Goal: Information Seeking & Learning: Understand process/instructions

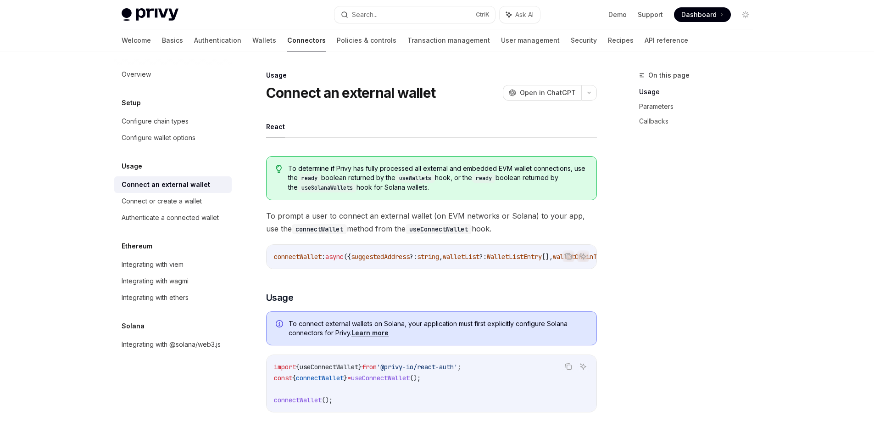
scroll to position [51, 0]
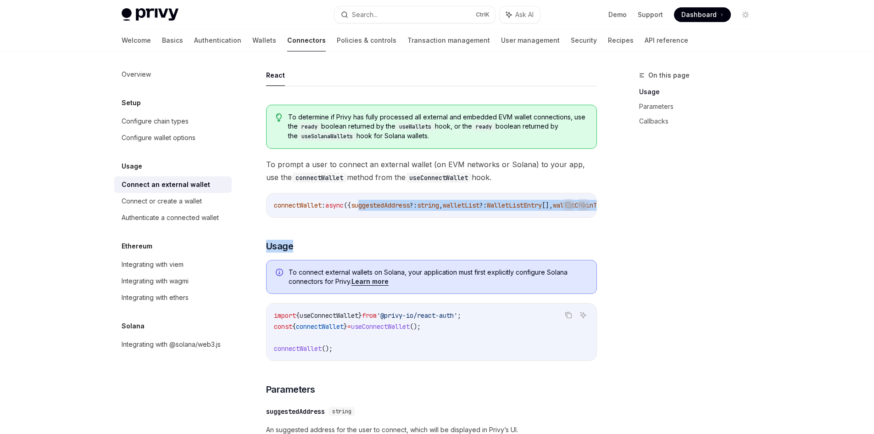
drag, startPoint x: 374, startPoint y: 214, endPoint x: 512, endPoint y: 232, distance: 138.3
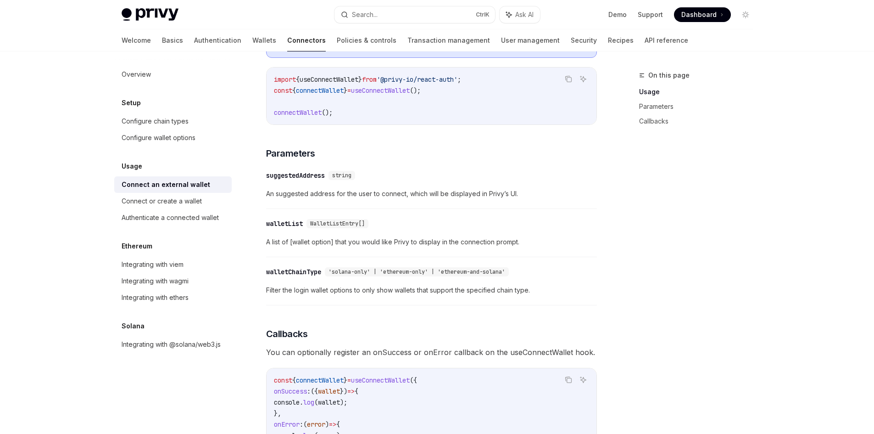
scroll to position [367, 0]
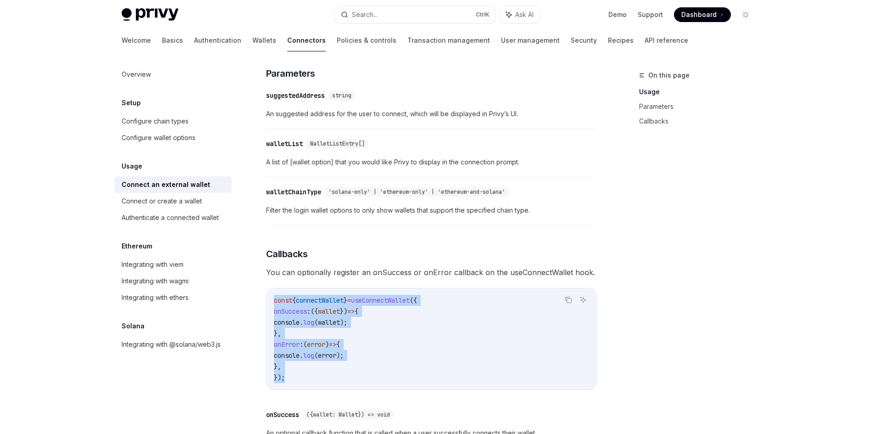
drag, startPoint x: 287, startPoint y: 373, endPoint x: 265, endPoint y: 299, distance: 77.4
click at [265, 299] on div "Usage Connect an external wallet OpenAI Open in ChatGPT OpenAI Open in ChatGPT …" at bounding box center [345, 170] width 507 height 934
copy code "const { connectWallet } = useConnectWallet ({ onSuccess : ({ wallet }) => { con…"
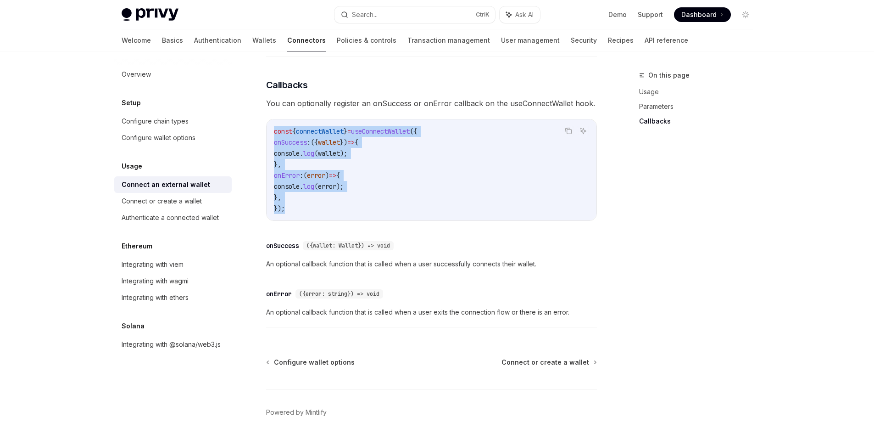
scroll to position [574, 0]
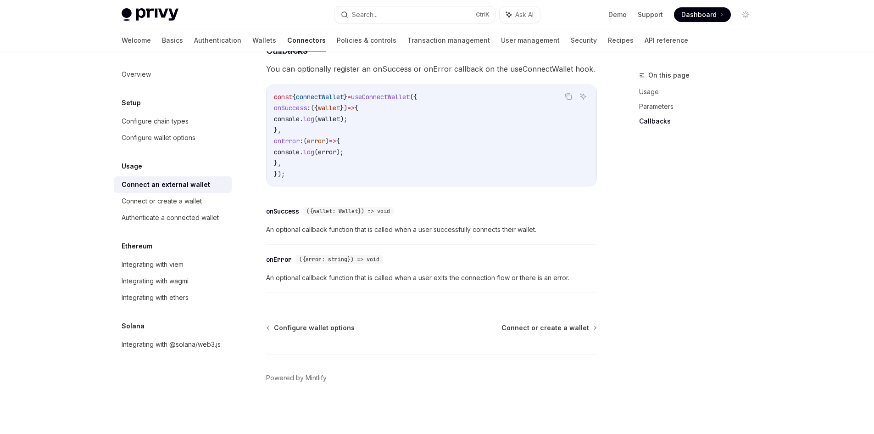
click at [423, 272] on div "​ onError ({error: string}) => void An optional callback function that is calle…" at bounding box center [431, 271] width 331 height 44
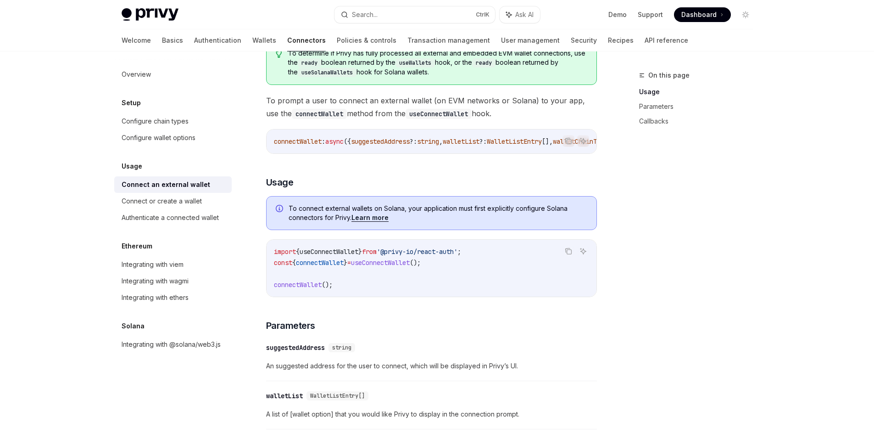
scroll to position [69, 0]
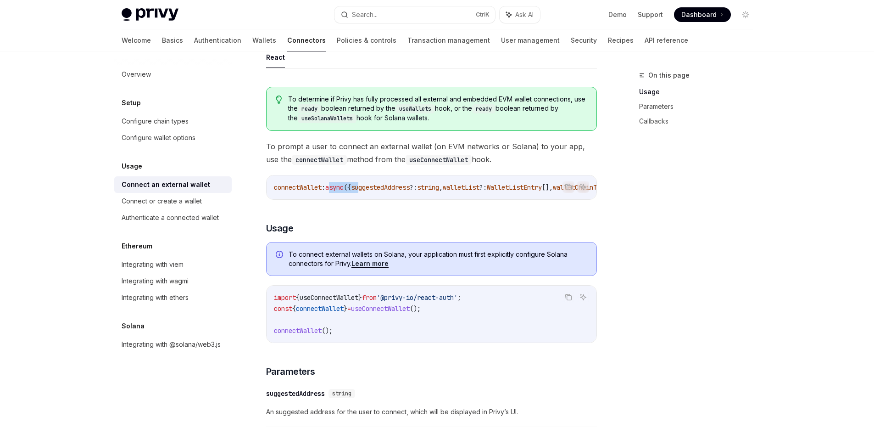
drag, startPoint x: 337, startPoint y: 199, endPoint x: 373, endPoint y: 203, distance: 35.6
click at [373, 200] on div "Copy Ask AI connectWallet : async ({ suggestedAddress ?: string , walletList ?:…" at bounding box center [431, 187] width 331 height 25
click at [408, 213] on div "To determine if Privy has fully processed all external and embedded EVM wallet …" at bounding box center [431, 438] width 331 height 719
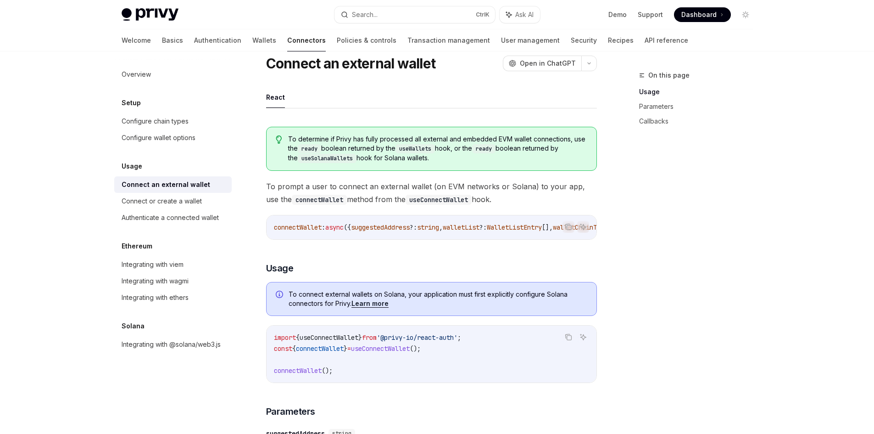
scroll to position [0, 0]
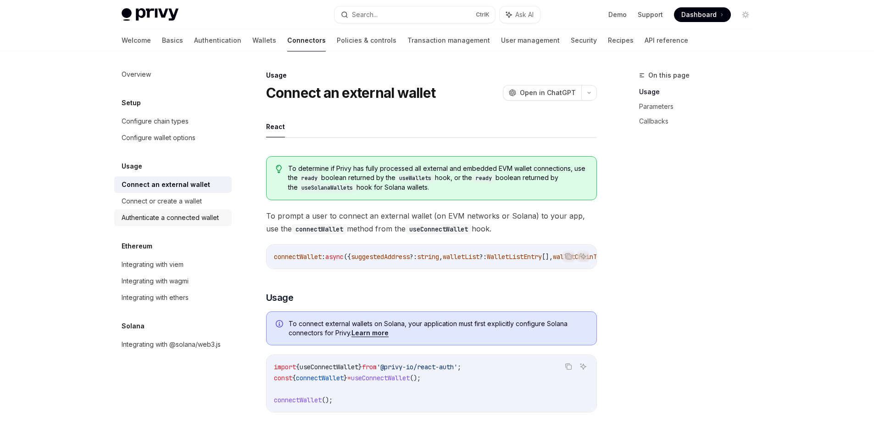
click at [173, 216] on div "Authenticate a connected wallet" at bounding box center [170, 217] width 97 height 11
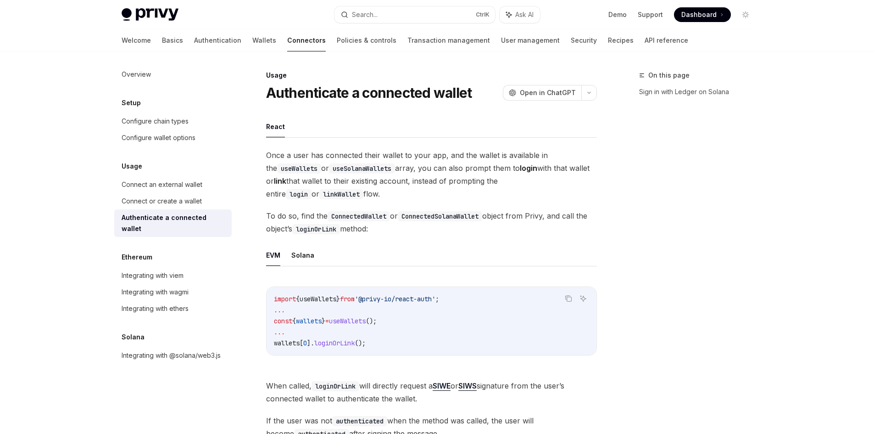
type textarea "*"
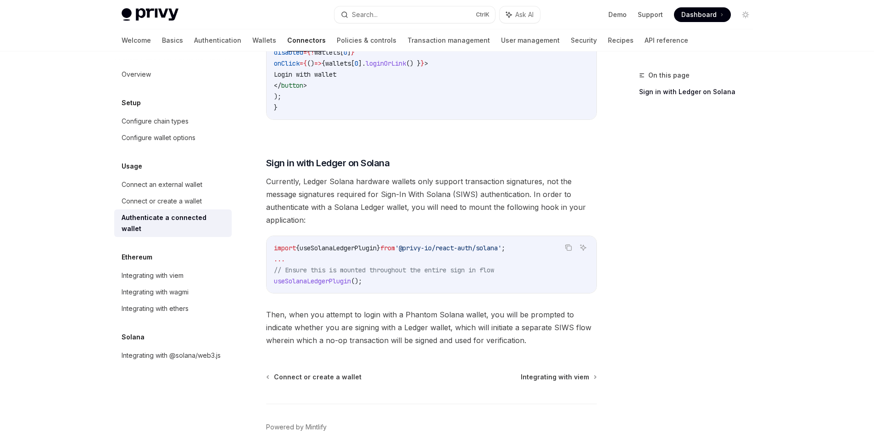
scroll to position [748, 0]
